Goal: Information Seeking & Learning: Learn about a topic

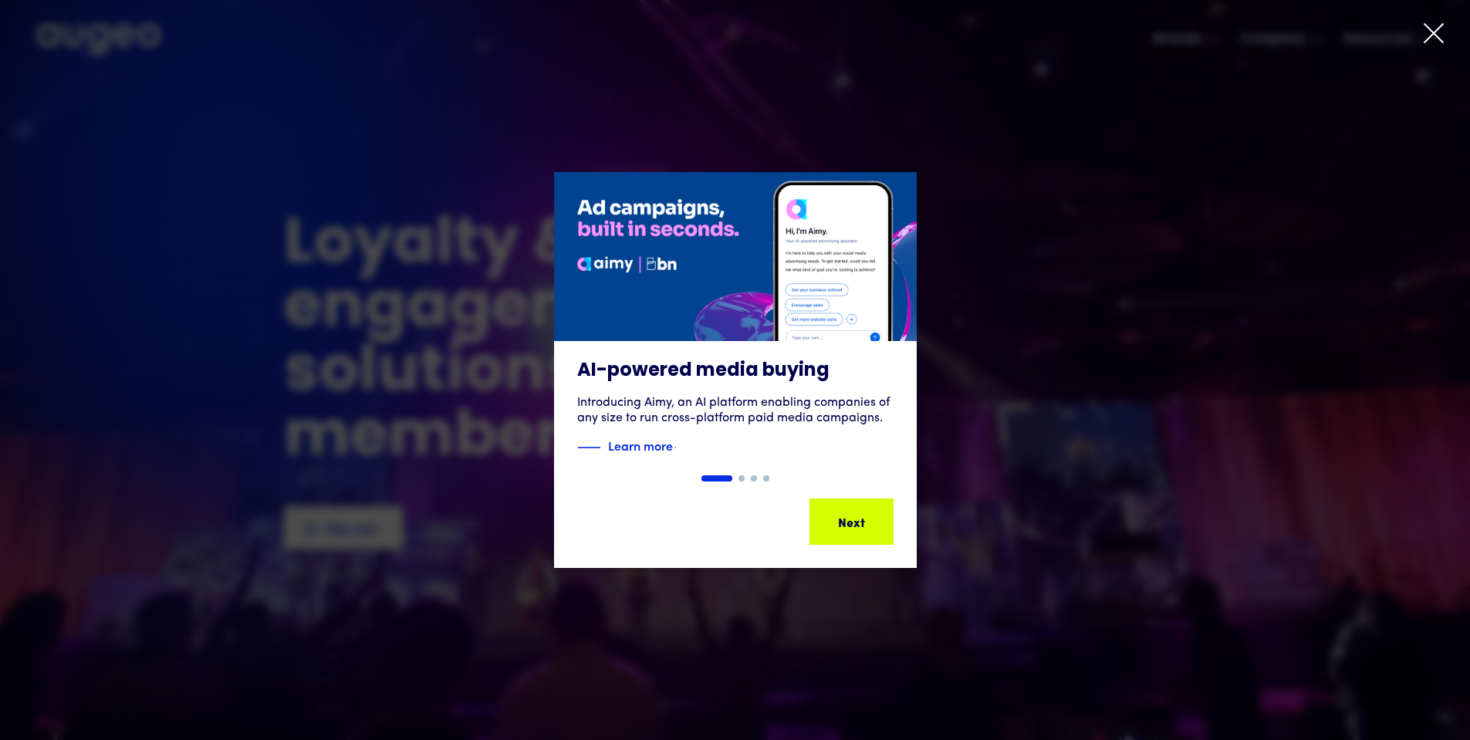
click at [1441, 28] on icon at bounding box center [1434, 33] width 19 height 19
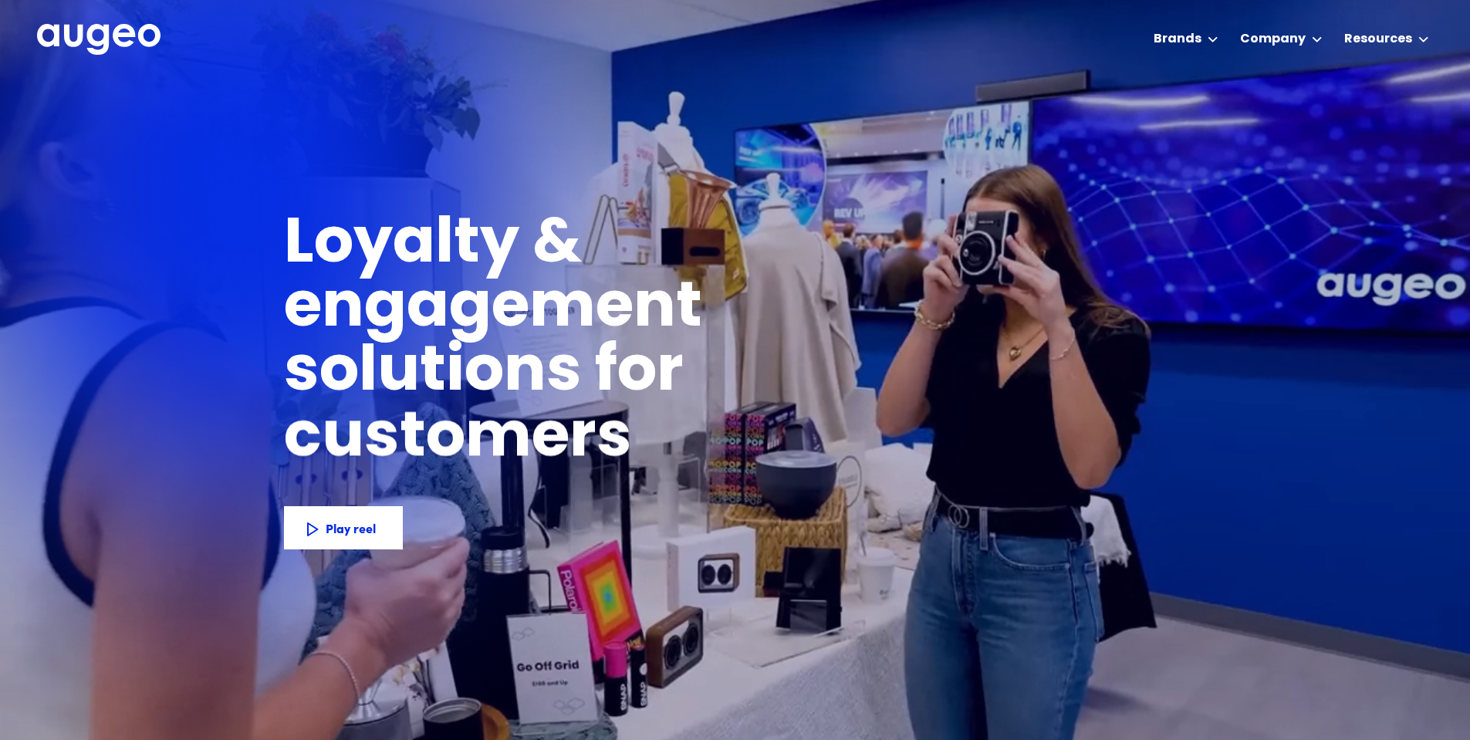
click at [188, 279] on img at bounding box center [371, 371] width 743 height 743
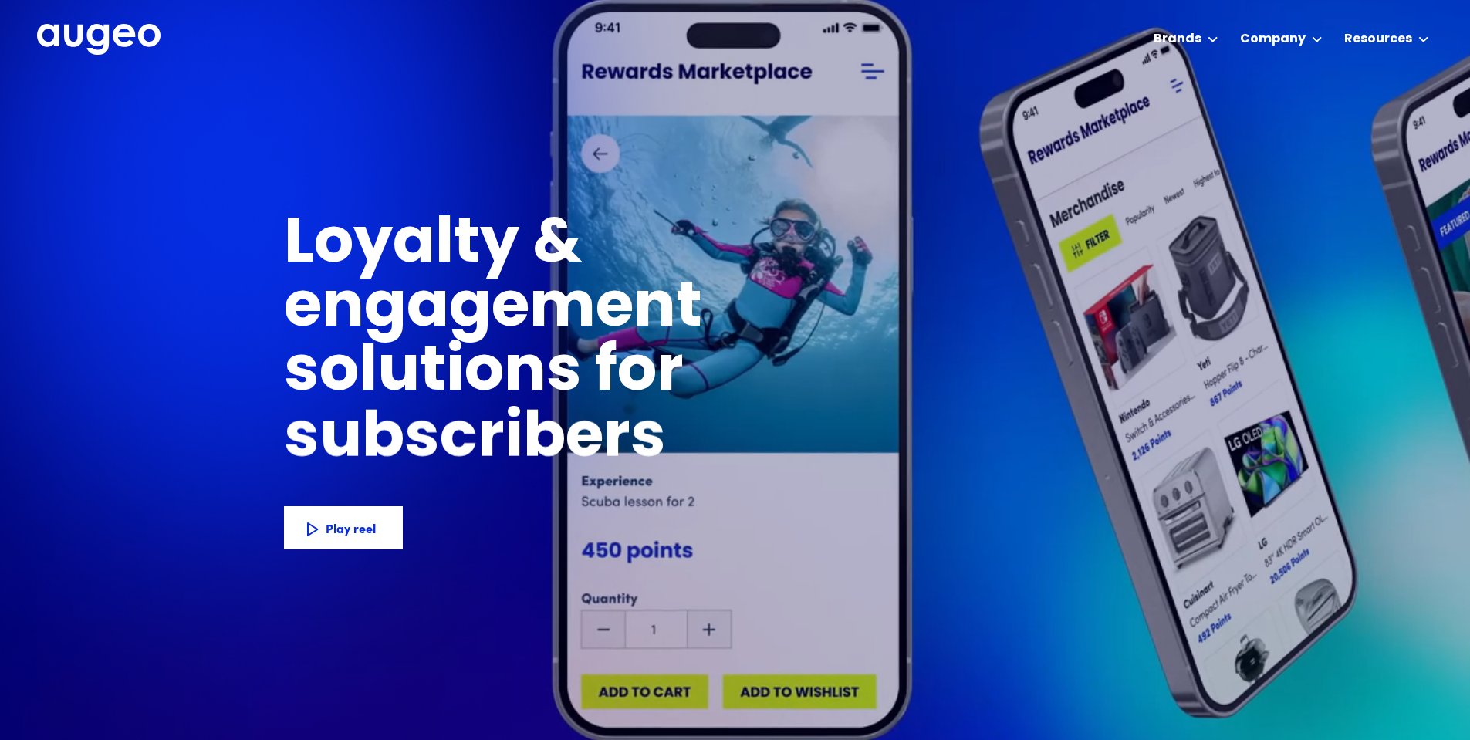
click at [153, 333] on img at bounding box center [371, 371] width 743 height 743
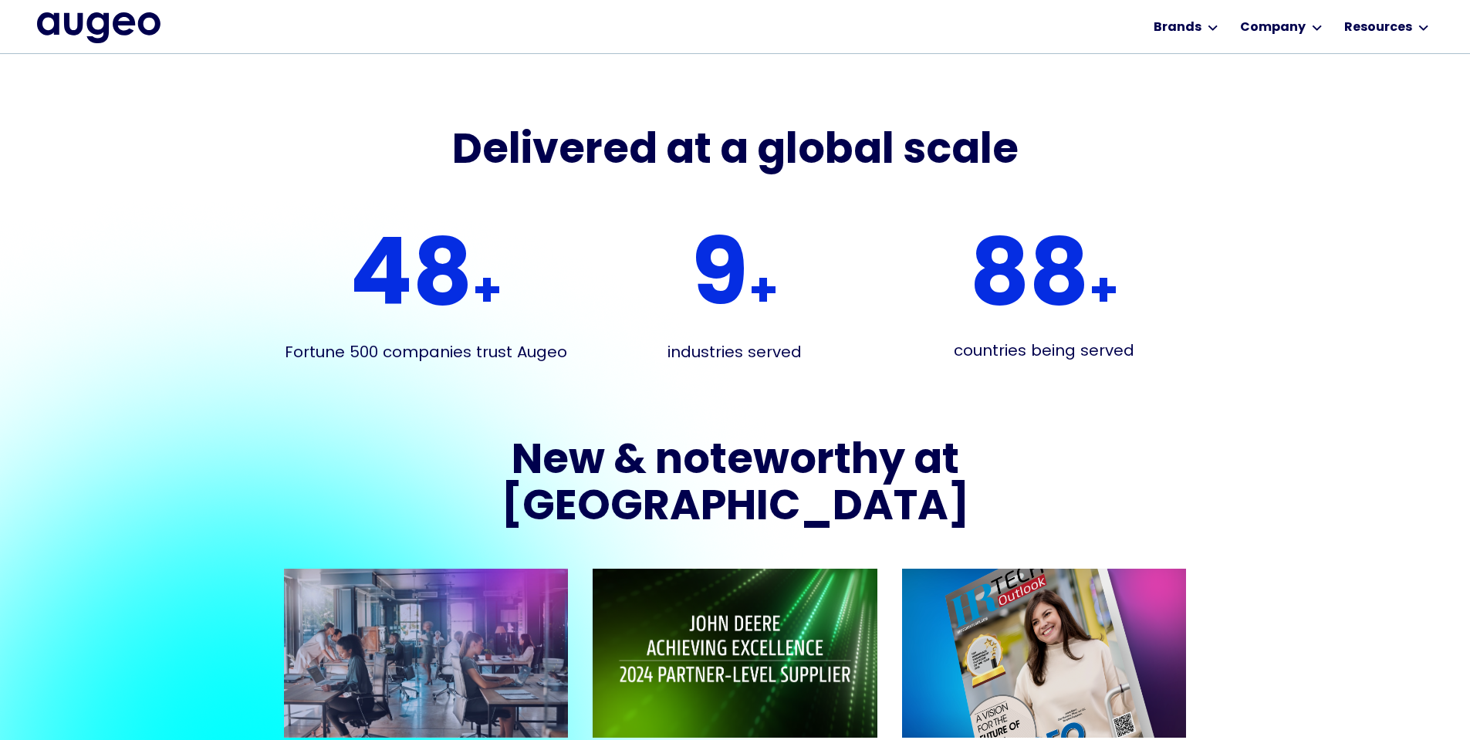
scroll to position [2801, 0]
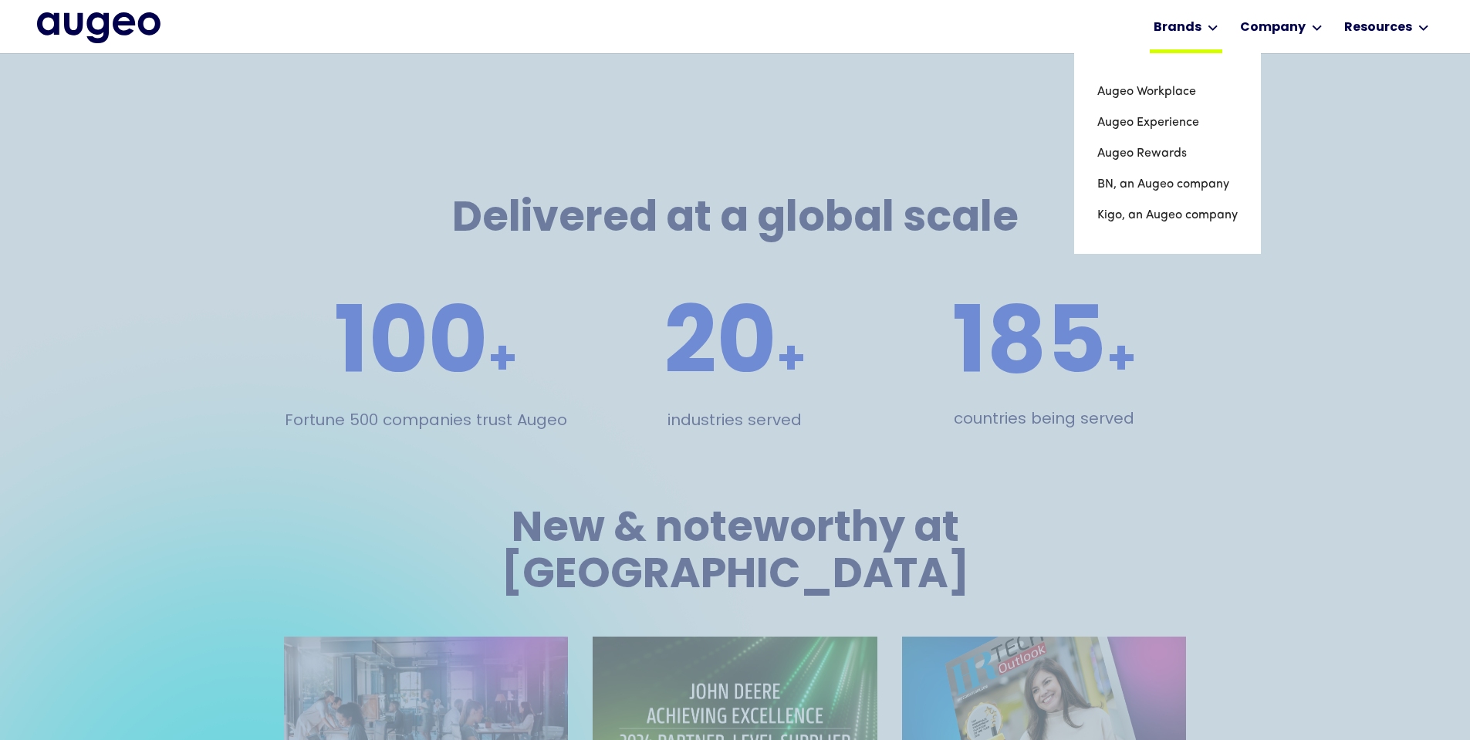
click at [1189, 26] on div "Brands" at bounding box center [1178, 28] width 48 height 19
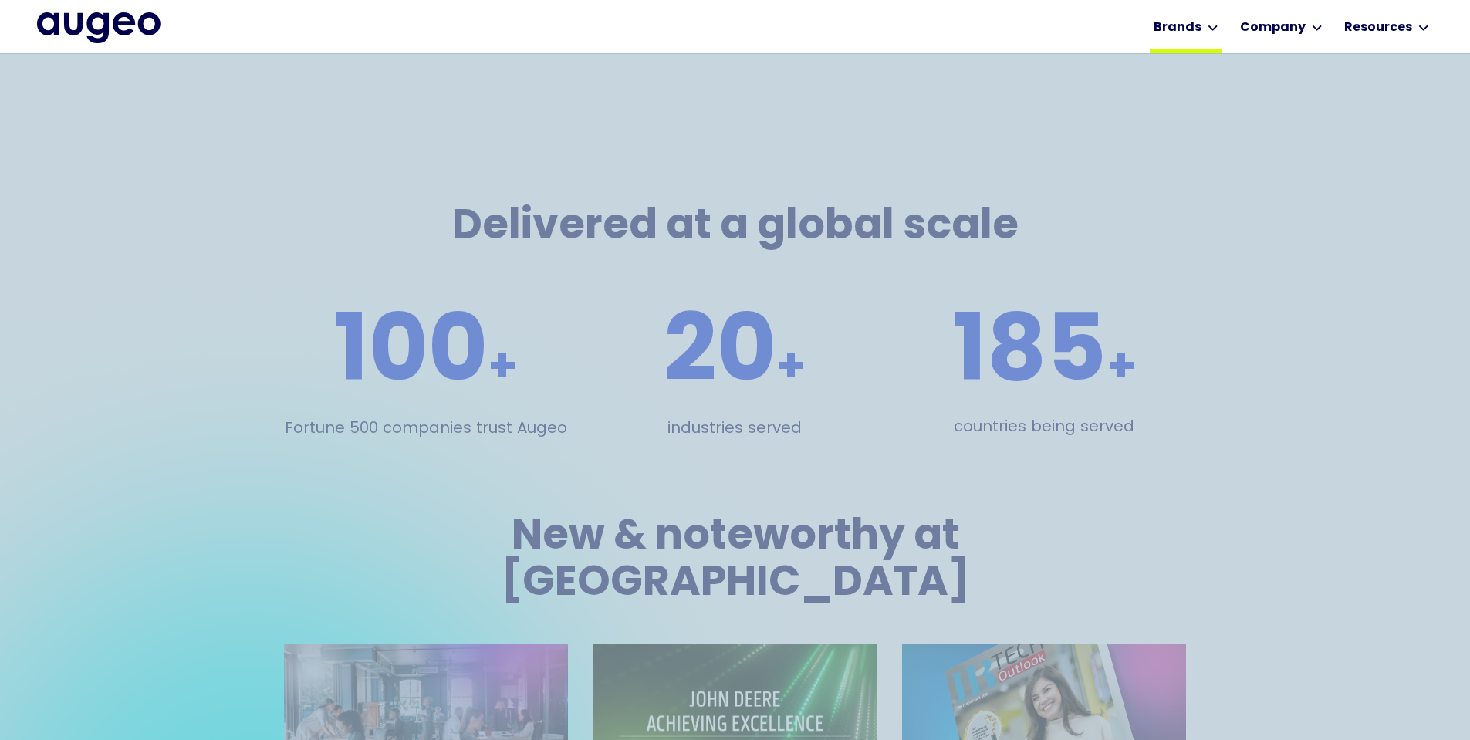
click at [1196, 24] on div "Brands" at bounding box center [1178, 28] width 48 height 19
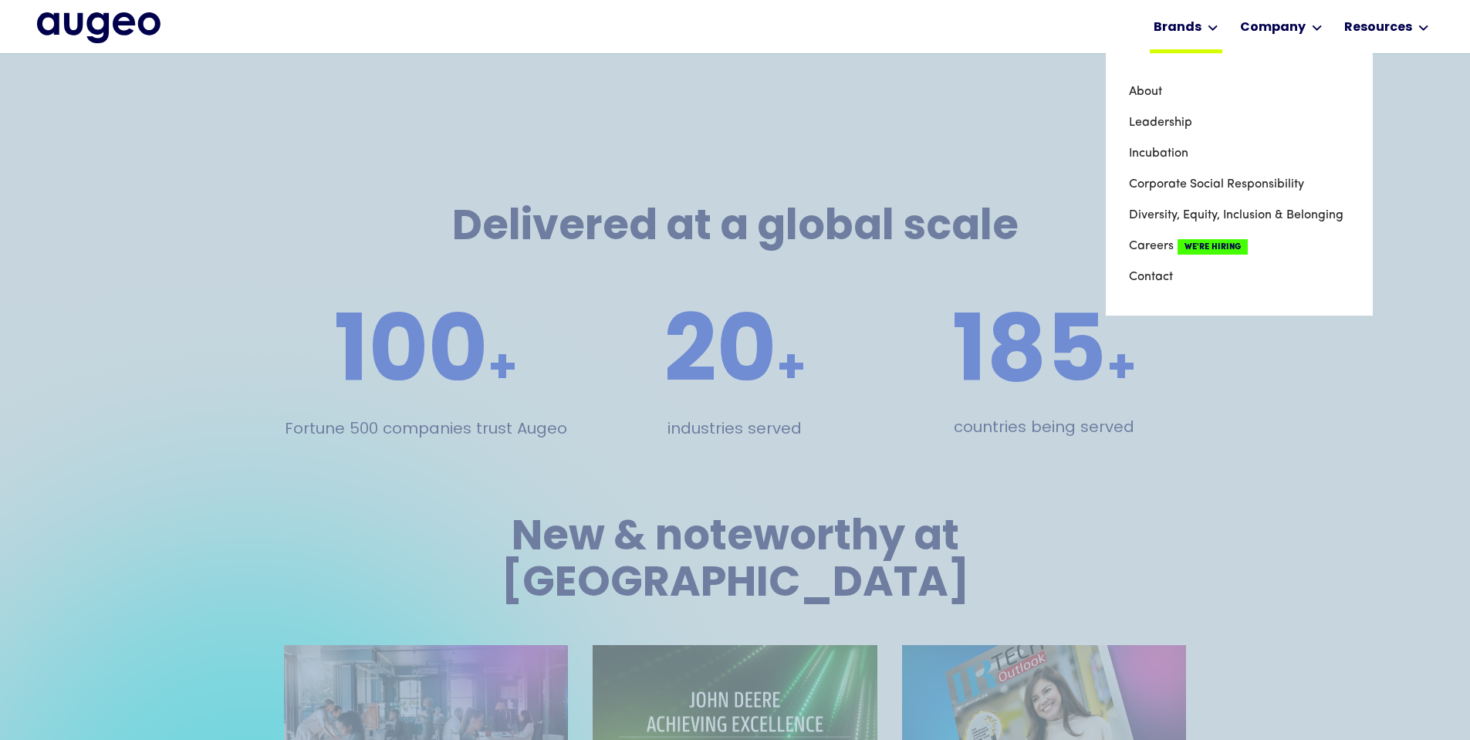
scroll to position [2723, 0]
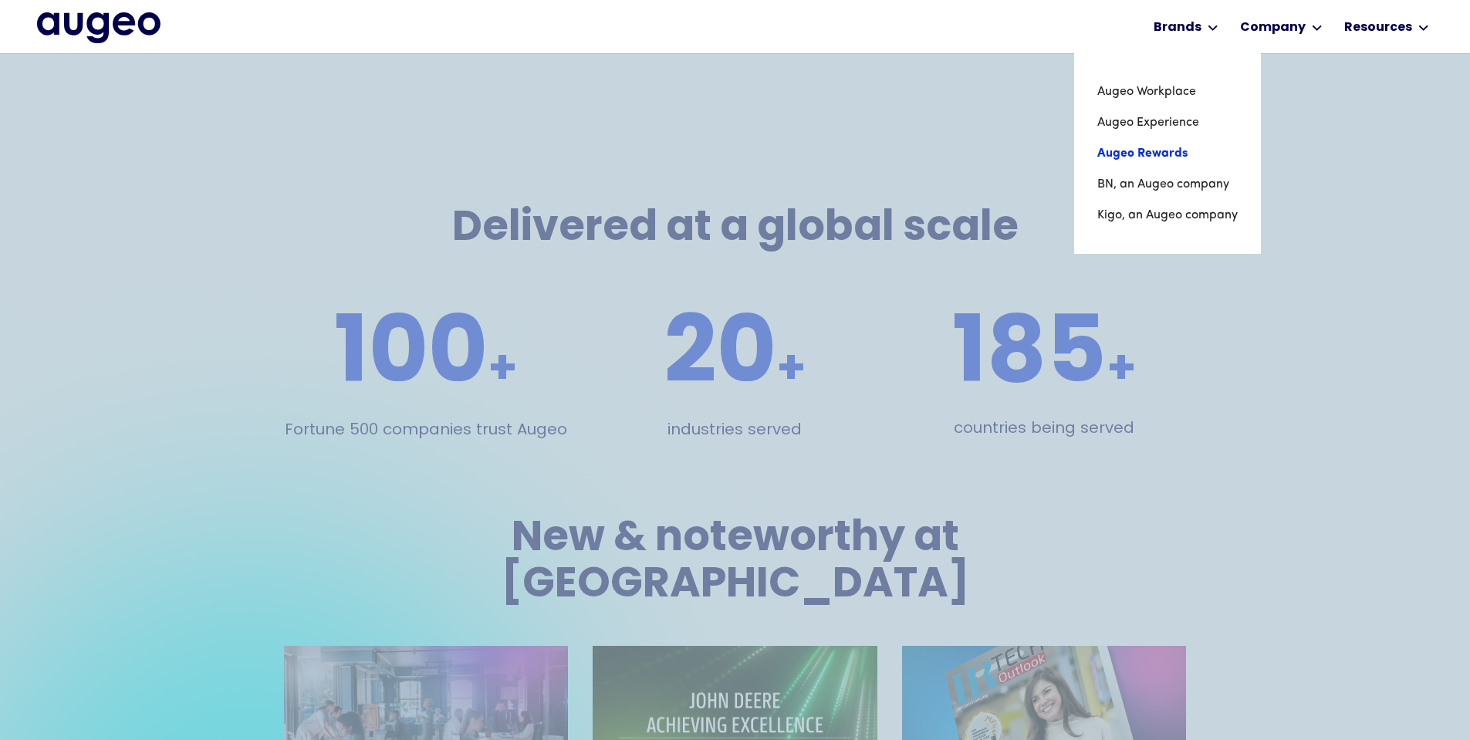
click at [1133, 150] on link "Augeo Rewards" at bounding box center [1168, 153] width 140 height 31
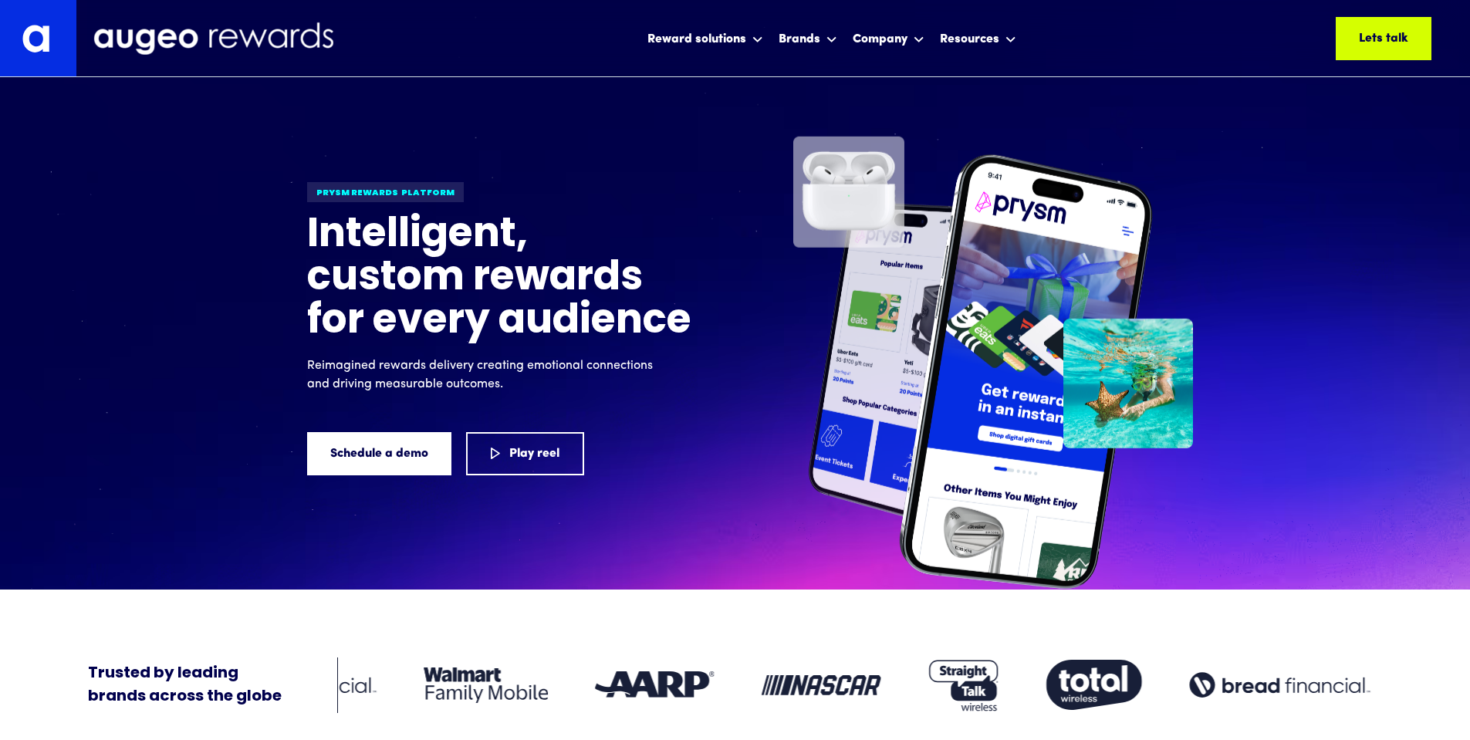
scroll to position [2, 0]
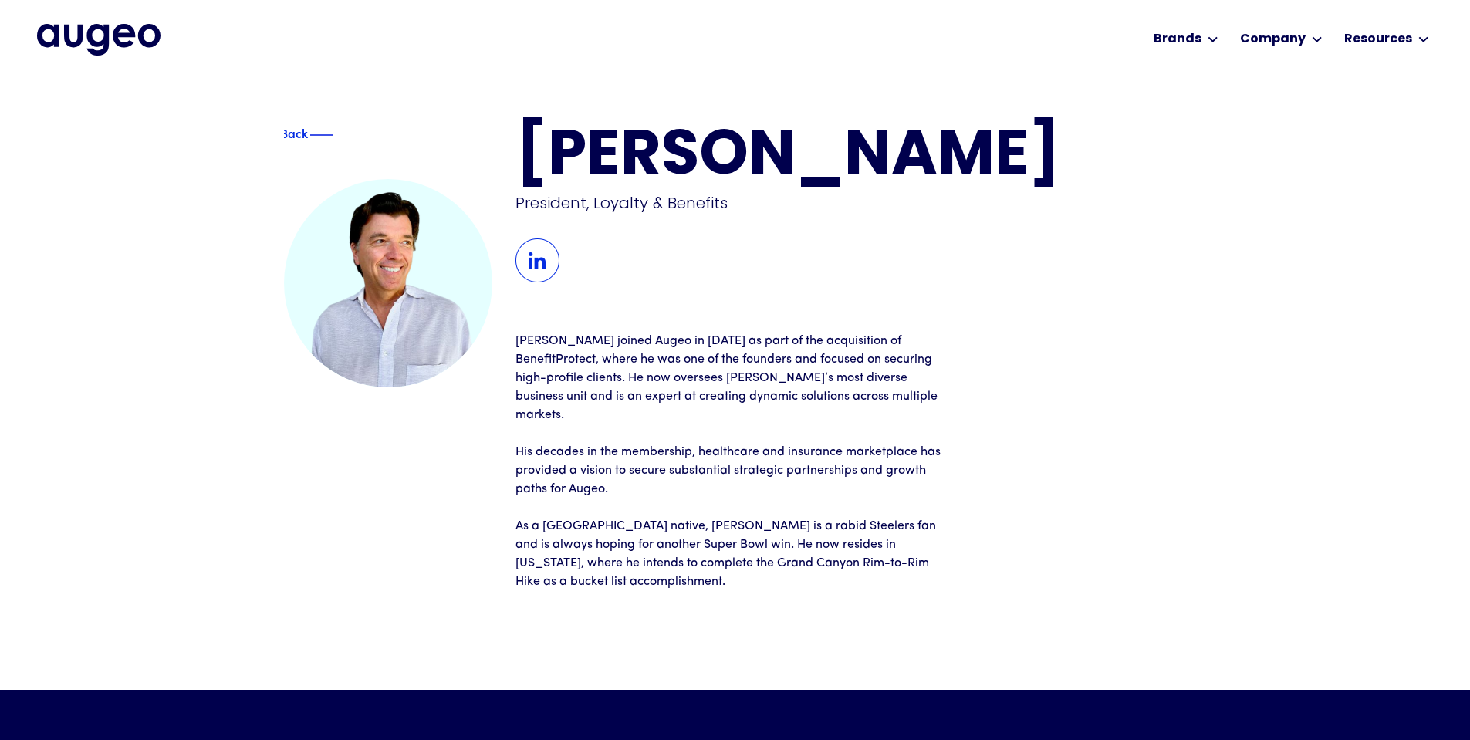
click at [534, 263] on img at bounding box center [538, 261] width 44 height 44
click at [628, 403] on p "[PERSON_NAME] joined Augeo in [DATE] as part of the acquisition of BenefitProte…" at bounding box center [736, 378] width 440 height 93
